Goal: Task Accomplishment & Management: Use online tool/utility

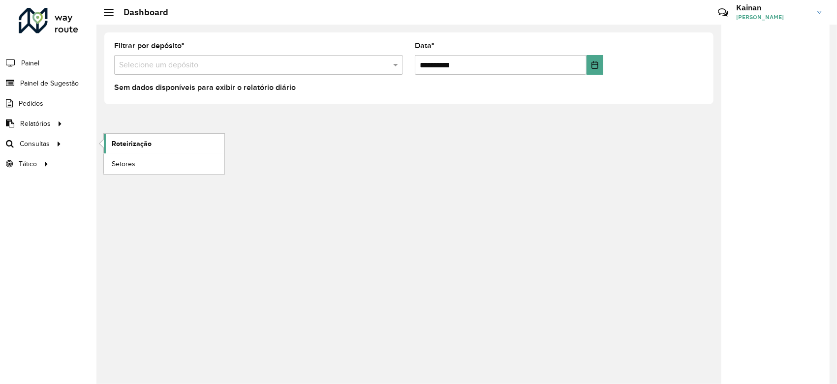
click at [118, 146] on span "Roteirização" at bounding box center [132, 144] width 40 height 10
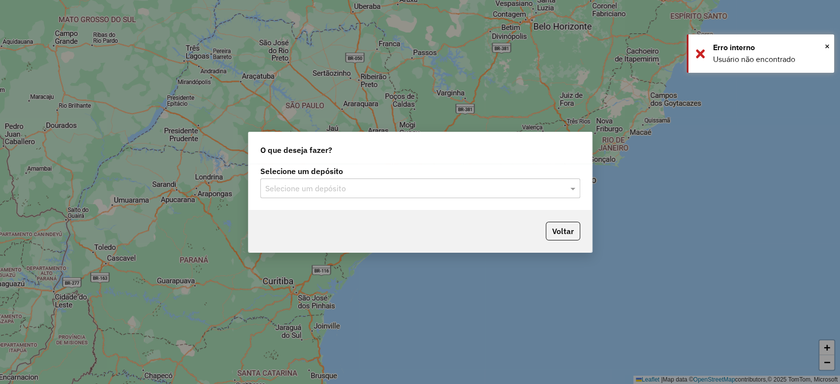
click at [343, 194] on input "text" at bounding box center [410, 189] width 290 height 12
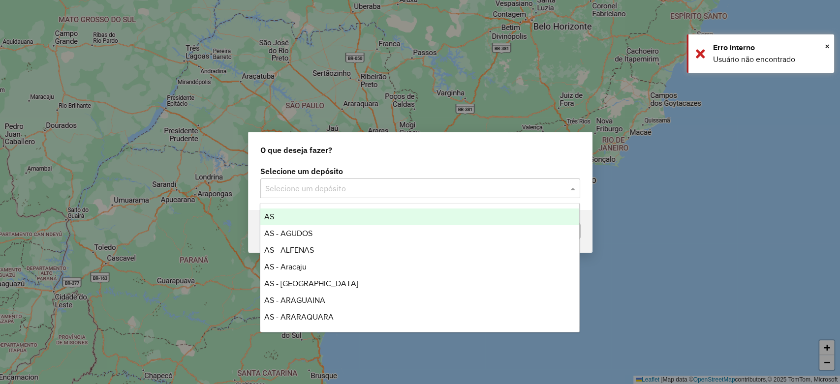
click at [342, 192] on input "text" at bounding box center [410, 189] width 290 height 12
click at [334, 191] on input "text" at bounding box center [410, 189] width 290 height 12
type input "*"
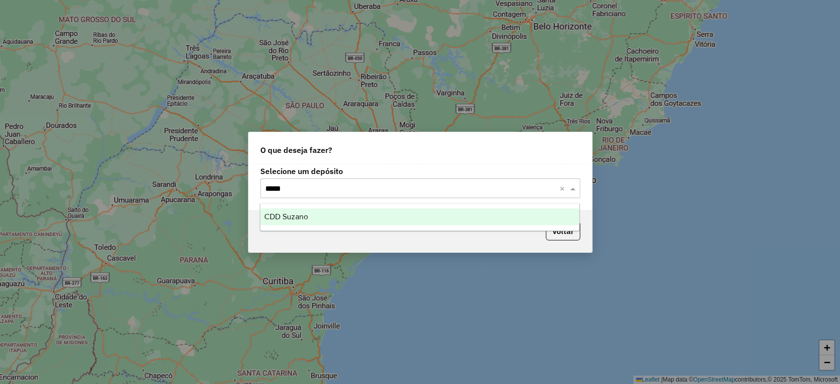
type input "******"
click at [291, 210] on div "CDD Suzano" at bounding box center [419, 217] width 319 height 17
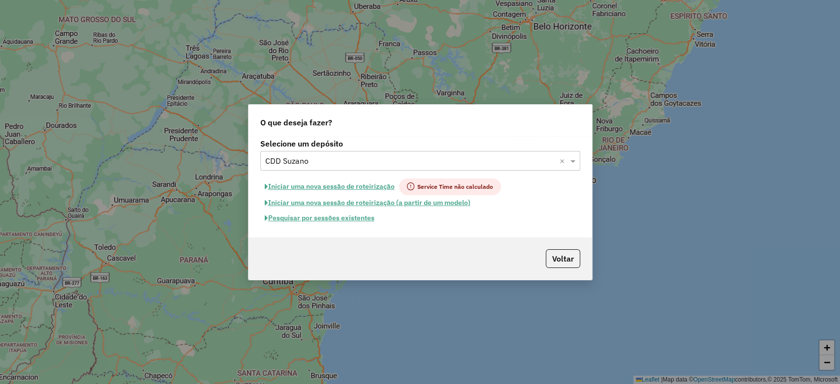
click at [374, 184] on button "Iniciar uma nova sessão de roteirização" at bounding box center [329, 187] width 139 height 17
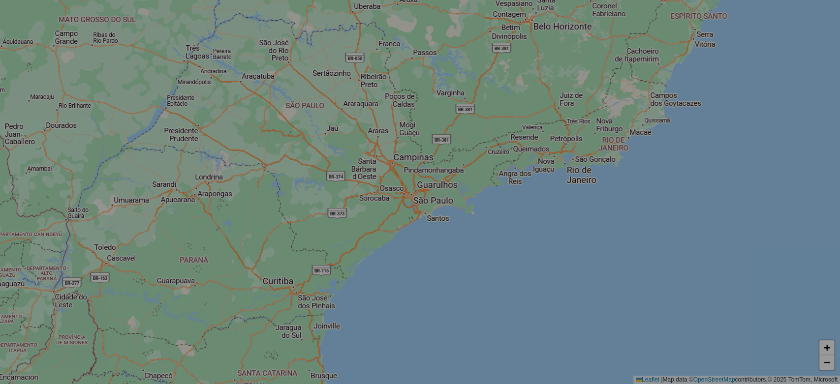
select select "*"
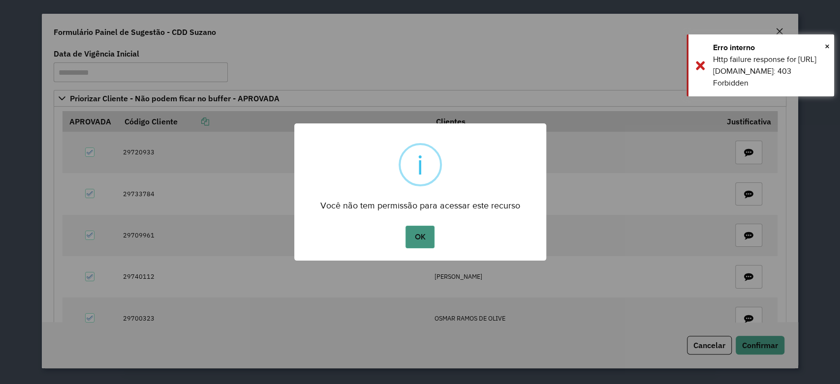
click at [413, 231] on button "OK" at bounding box center [419, 237] width 29 height 23
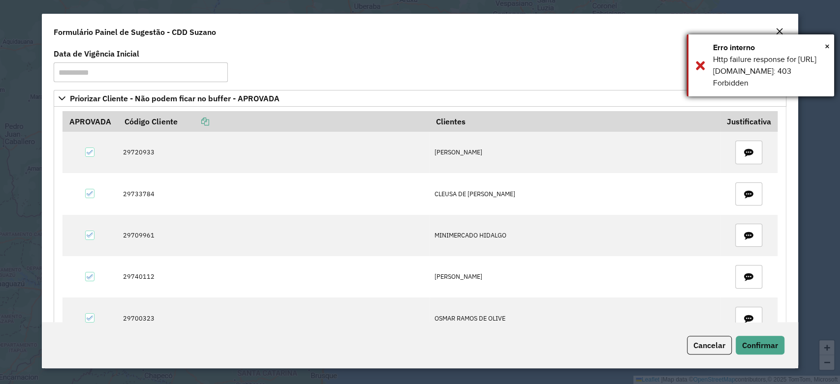
click at [823, 46] on div "Erro interno" at bounding box center [770, 48] width 114 height 12
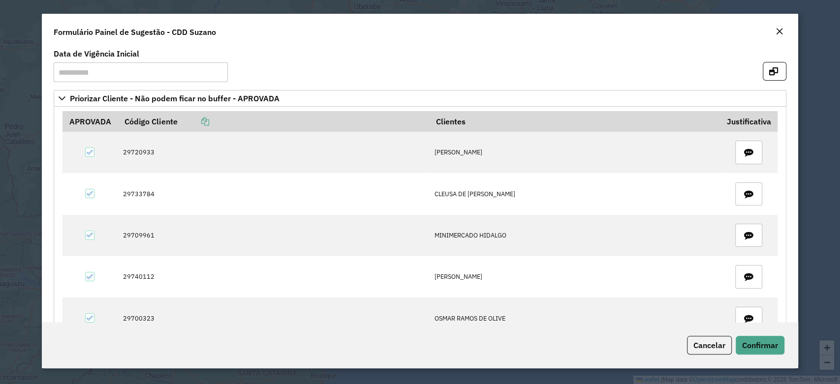
click at [781, 34] on em "Close" at bounding box center [779, 32] width 8 height 8
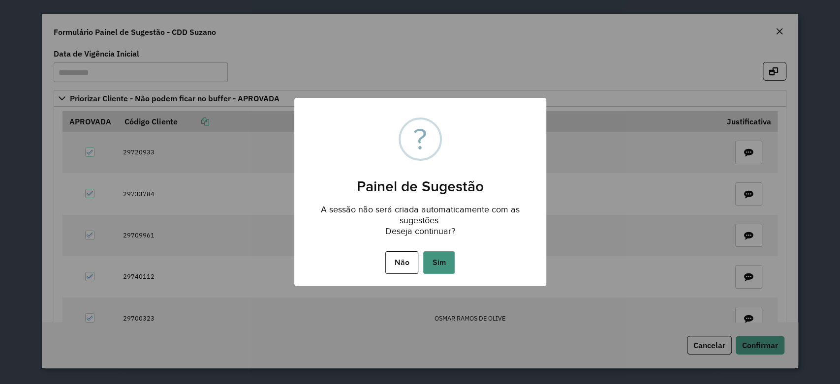
click at [433, 264] on button "Sim" at bounding box center [438, 262] width 31 height 23
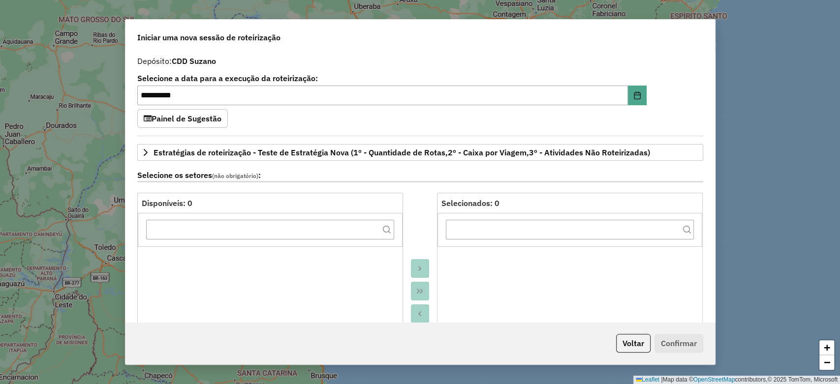
click at [665, 9] on div "**********" at bounding box center [420, 192] width 840 height 384
click at [623, 342] on button "Voltar" at bounding box center [633, 343] width 34 height 19
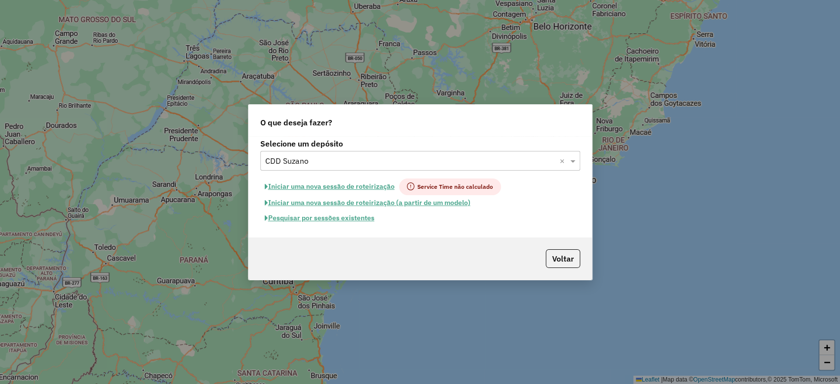
click at [340, 221] on button "Pesquisar por sessões existentes" at bounding box center [319, 217] width 119 height 15
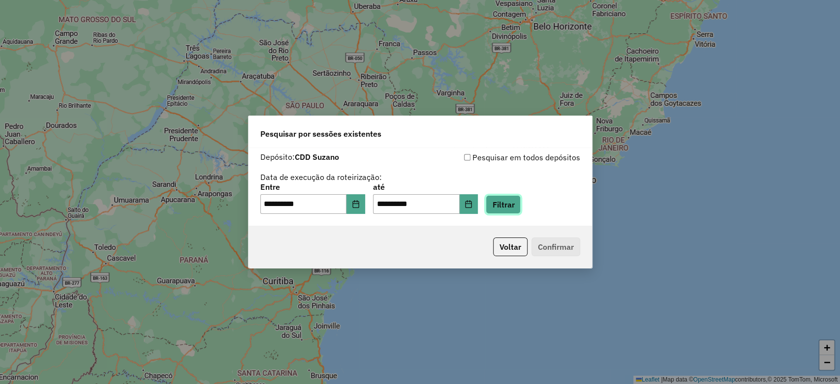
click at [508, 204] on button "Filtrar" at bounding box center [502, 204] width 35 height 19
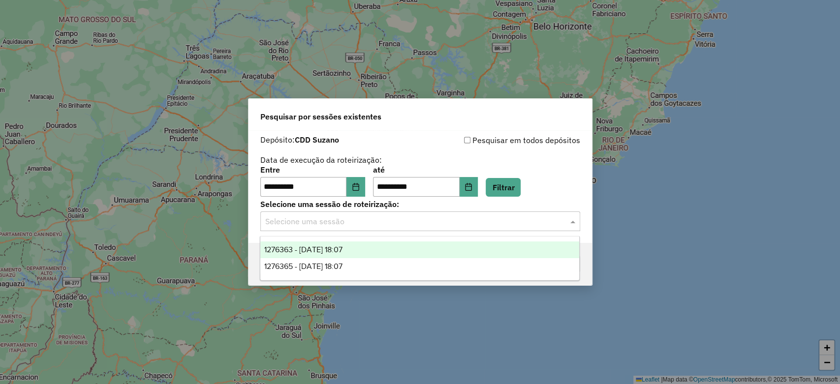
click at [406, 226] on input "text" at bounding box center [410, 222] width 290 height 12
click at [342, 251] on span "1276363 - [DATE] 18:07" at bounding box center [303, 249] width 78 height 8
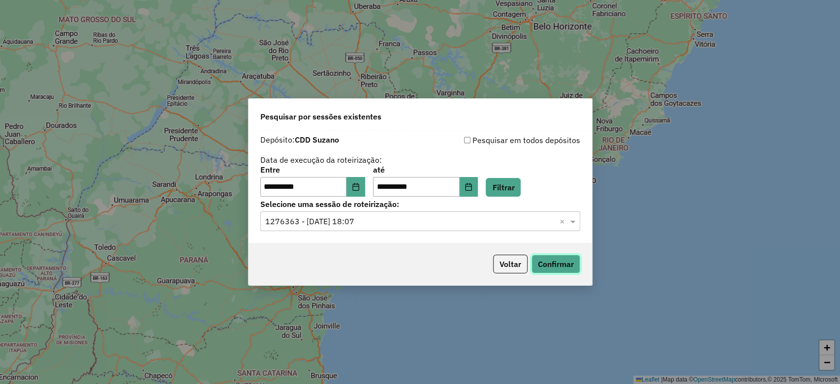
click at [551, 263] on button "Confirmar" at bounding box center [555, 264] width 49 height 19
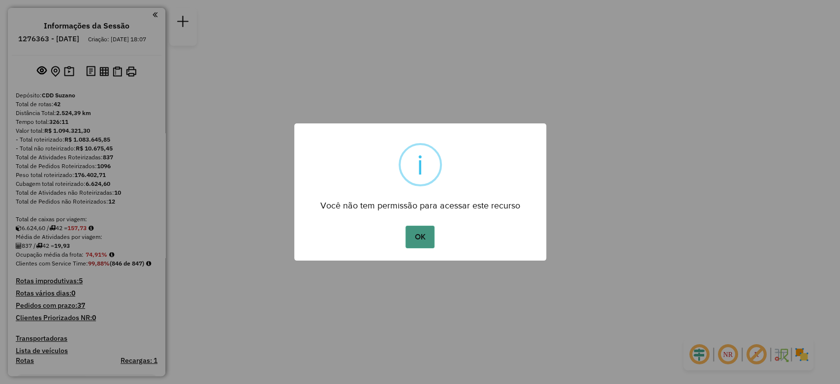
click at [423, 233] on button "OK" at bounding box center [419, 237] width 29 height 23
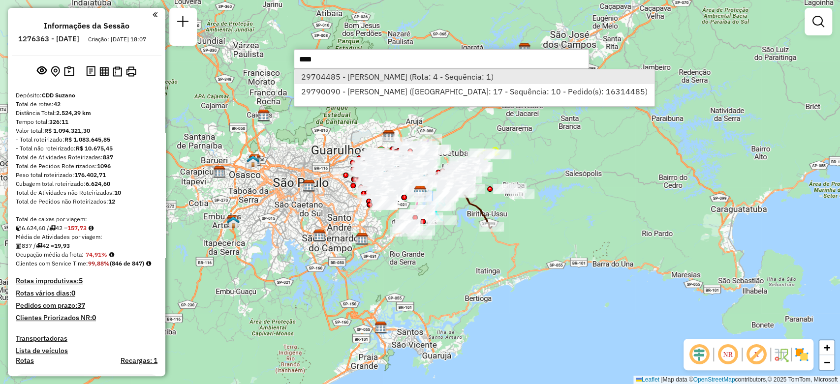
type input "****"
click at [391, 77] on li "29704485 - LUIZ TADAO UEDA (Rota: 4 - Sequência: 1)" at bounding box center [474, 76] width 360 height 15
select select "**********"
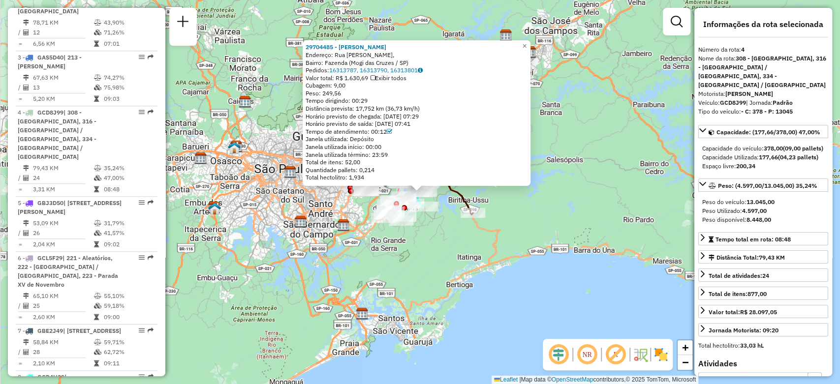
scroll to position [589, 0]
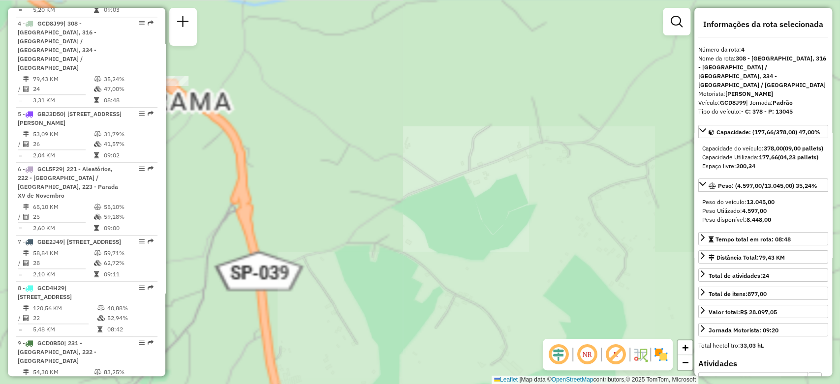
drag, startPoint x: 384, startPoint y: 100, endPoint x: 508, endPoint y: 293, distance: 229.2
click at [514, 302] on div "29704485 - LUIZ TADAO UEDA Endereço: Rua Naschio Tadasi, Bairro: Fazenda (Mogi …" at bounding box center [420, 192] width 840 height 384
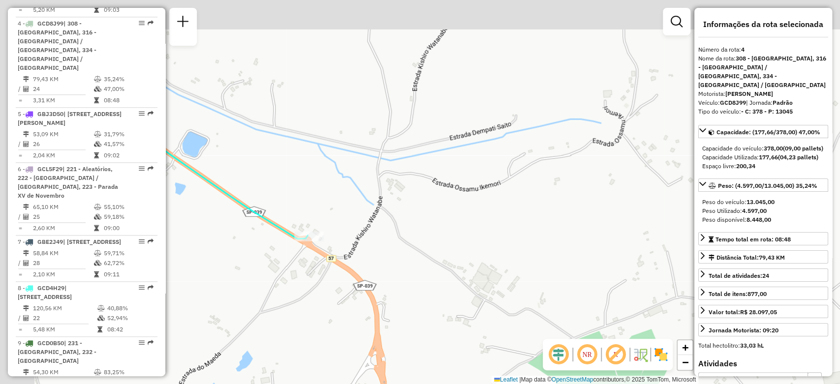
drag, startPoint x: 342, startPoint y: 153, endPoint x: 451, endPoint y: 270, distance: 159.4
click at [451, 270] on div "29704485 - LUIZ TADAO UEDA Endereço: Rua Naschio Tadasi, Bairro: Fazenda (Mogi …" at bounding box center [420, 192] width 840 height 384
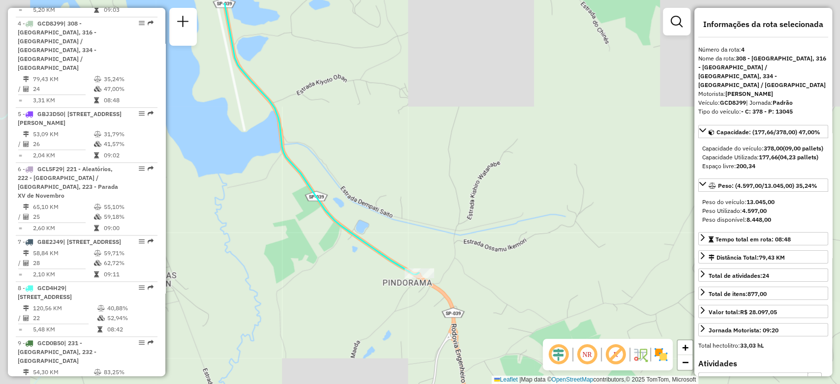
drag, startPoint x: 325, startPoint y: 157, endPoint x: 461, endPoint y: 237, distance: 158.1
click at [470, 244] on div "29704485 - LUIZ TADAO UEDA Endereço: Rua Naschio Tadasi, Bairro: Fazenda (Mogi …" at bounding box center [420, 192] width 840 height 384
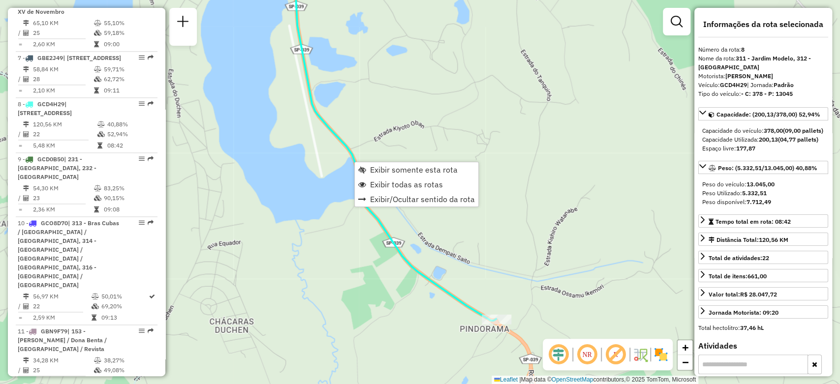
scroll to position [853, 0]
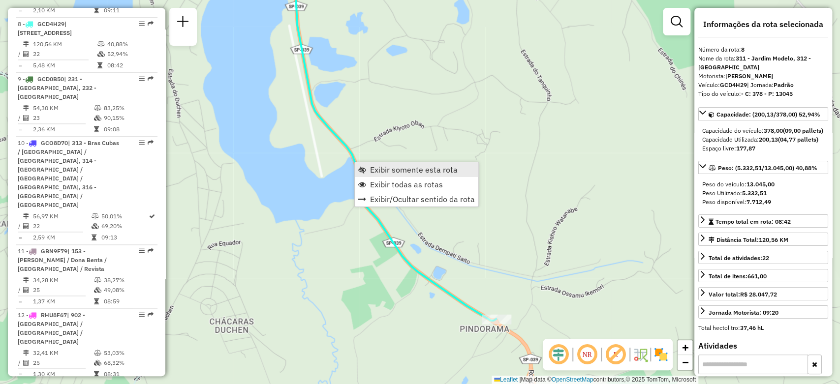
click at [376, 170] on span "Exibir somente esta rota" at bounding box center [414, 170] width 88 height 8
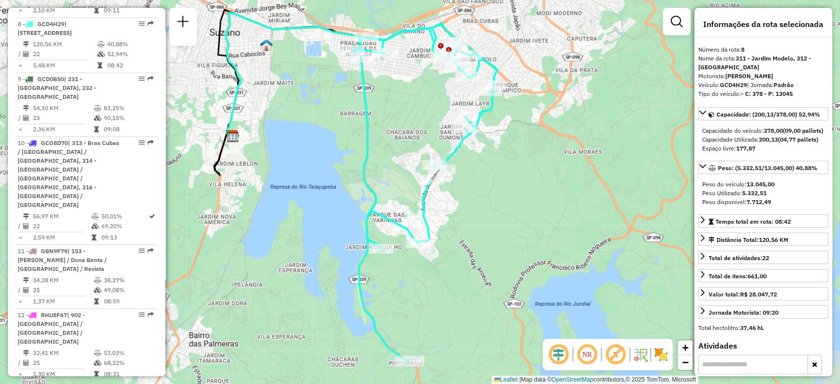
drag, startPoint x: 386, startPoint y: 173, endPoint x: 322, endPoint y: 166, distance: 64.3
click at [322, 166] on div "Janela de atendimento Grade de atendimento Capacidade Transportadoras Veículos …" at bounding box center [420, 192] width 840 height 384
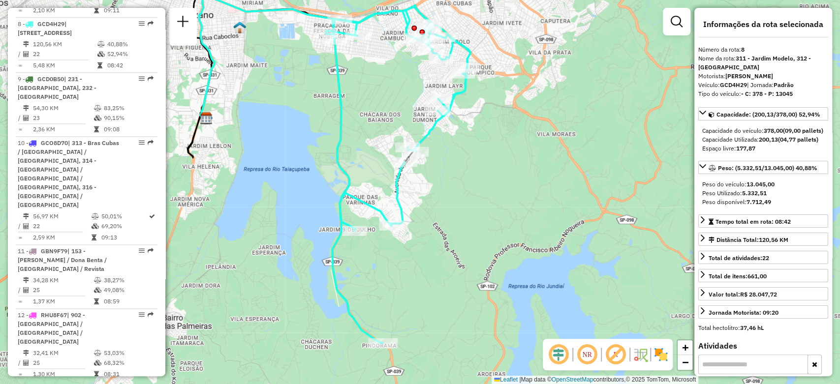
drag, startPoint x: 322, startPoint y: 166, endPoint x: 295, endPoint y: 149, distance: 31.9
click at [295, 149] on div "Janela de atendimento Grade de atendimento Capacidade Transportadoras Veículos …" at bounding box center [420, 192] width 840 height 384
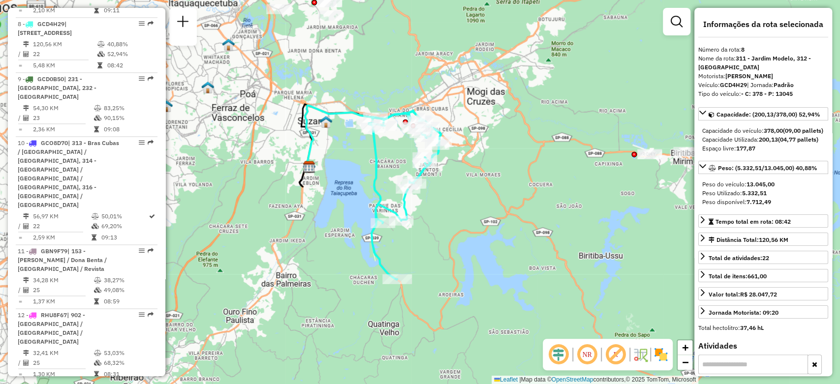
drag, startPoint x: 294, startPoint y: 153, endPoint x: 358, endPoint y: 186, distance: 71.9
click at [358, 186] on div "Janela de atendimento Grade de atendimento Capacidade Transportadoras Veículos …" at bounding box center [420, 192] width 840 height 384
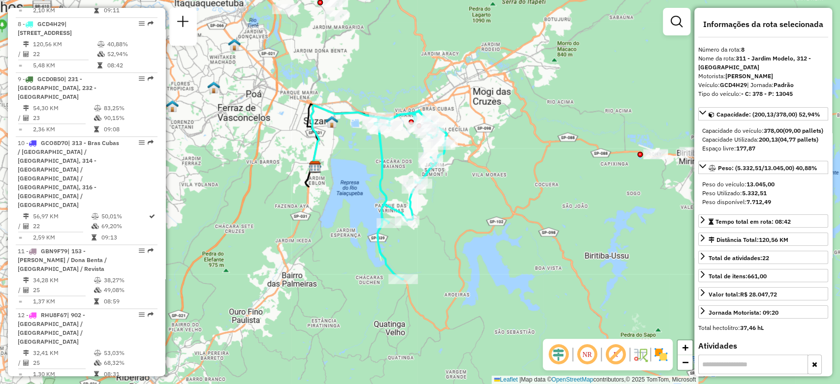
click at [585, 352] on em at bounding box center [587, 355] width 24 height 24
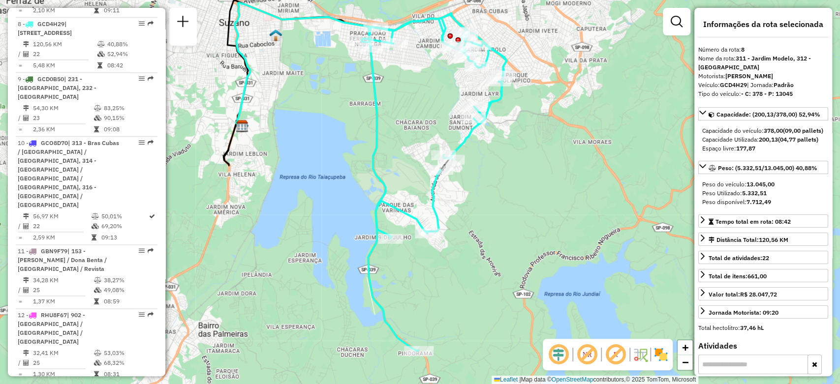
drag, startPoint x: 499, startPoint y: 235, endPoint x: 505, endPoint y: 219, distance: 17.3
click at [505, 219] on div "Janela de atendimento Grade de atendimento Capacidade Transportadoras Veículos …" at bounding box center [420, 192] width 840 height 384
